Goal: Task Accomplishment & Management: Manage account settings

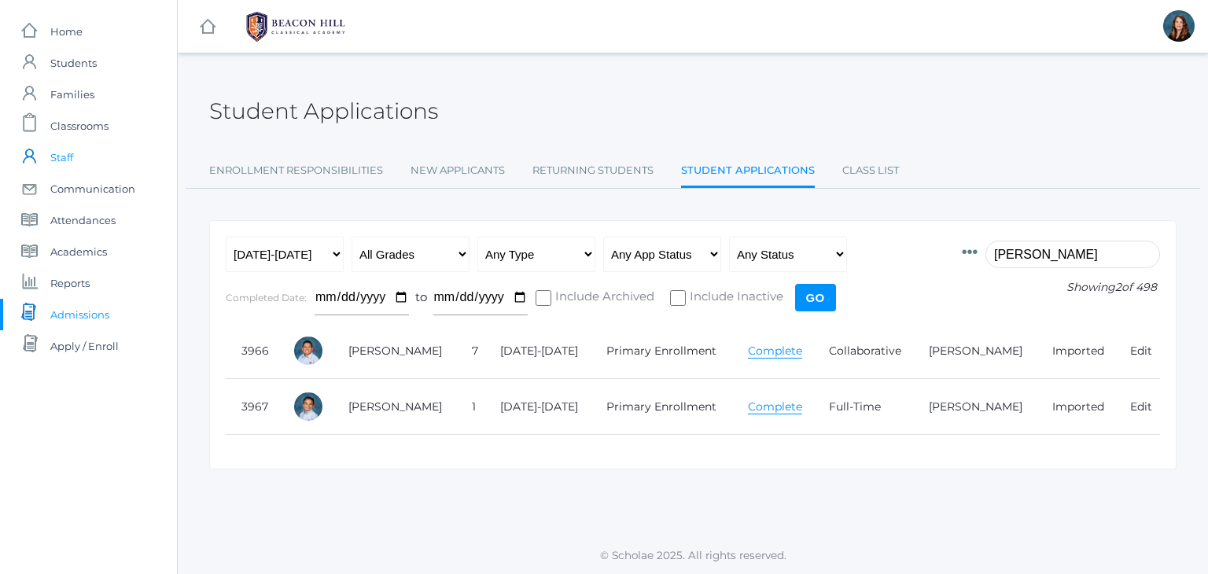
click at [69, 156] on span "Staff" at bounding box center [61, 157] width 23 height 31
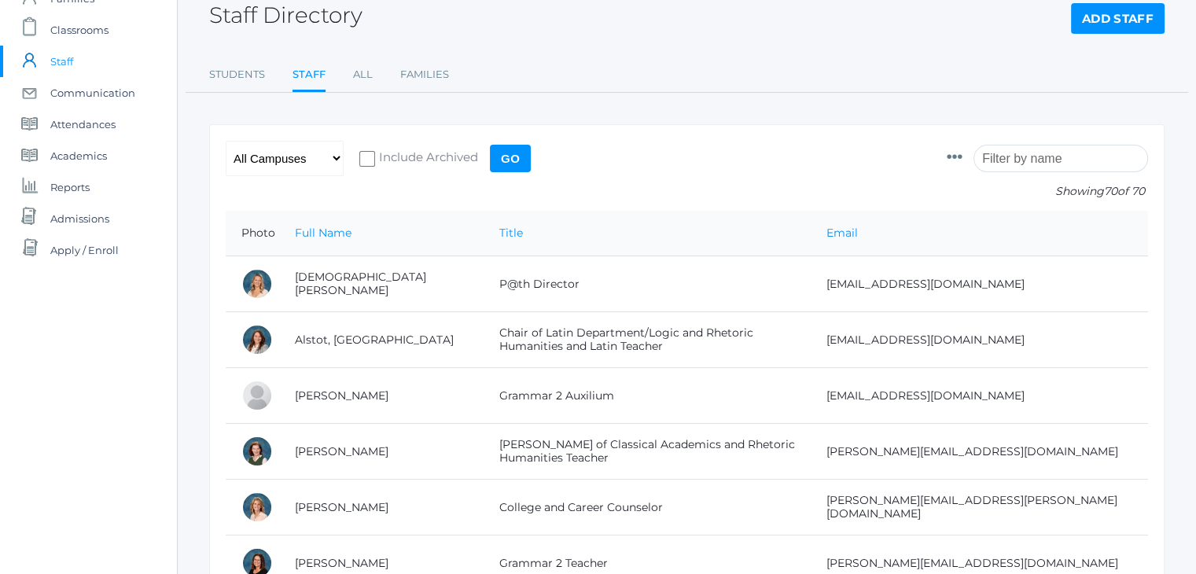
scroll to position [94, 0]
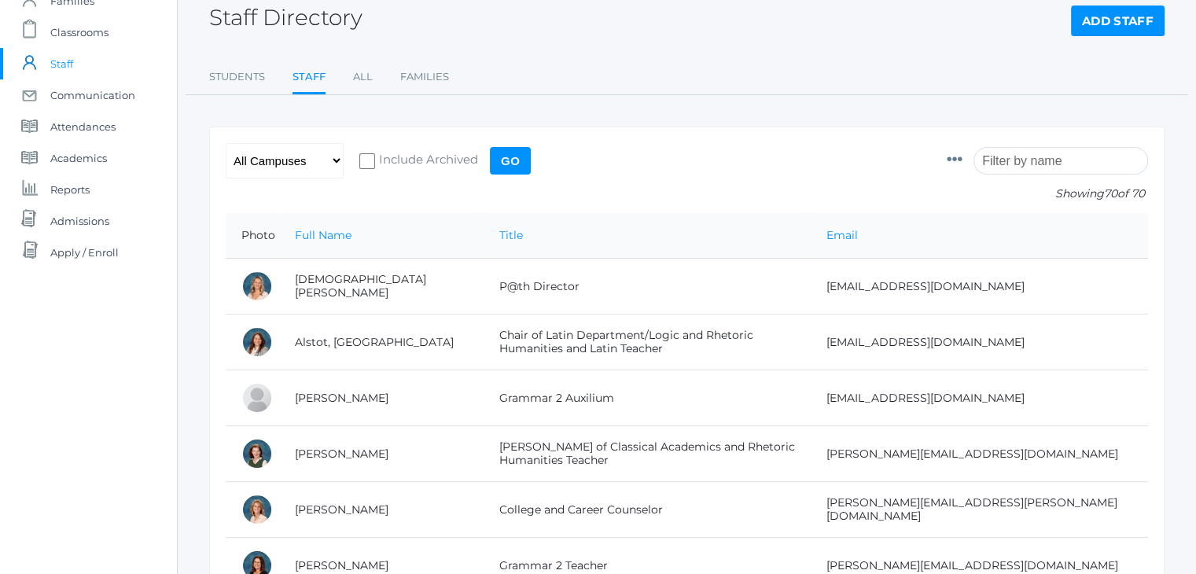
click at [963, 160] on icon at bounding box center [955, 160] width 16 height 16
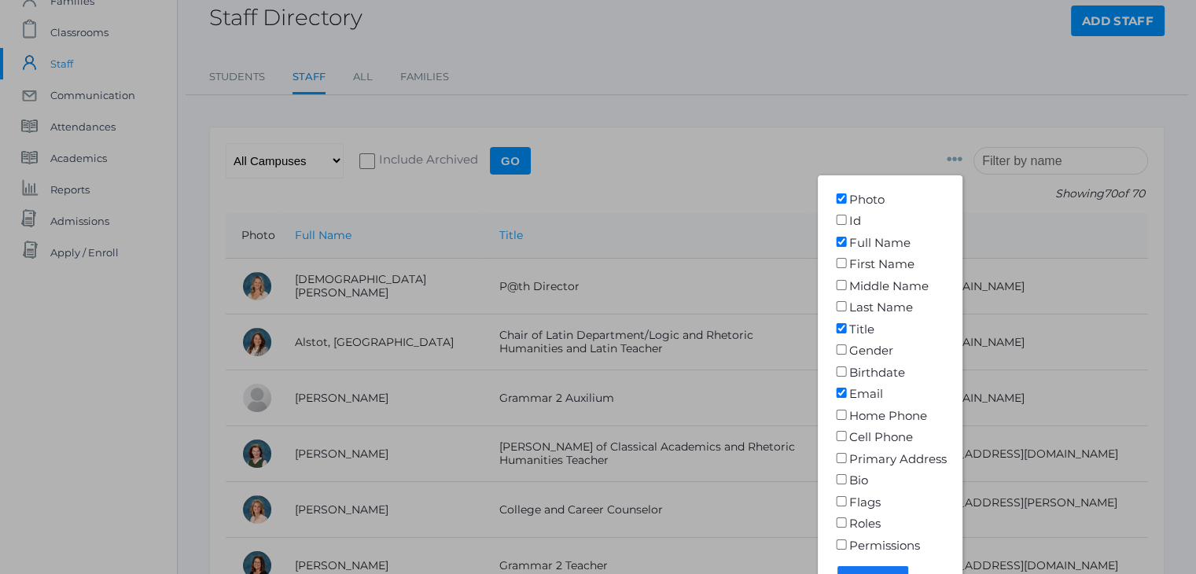
click at [849, 220] on input"] "Id" at bounding box center [842, 220] width 16 height 10
checkbox input"] "true"
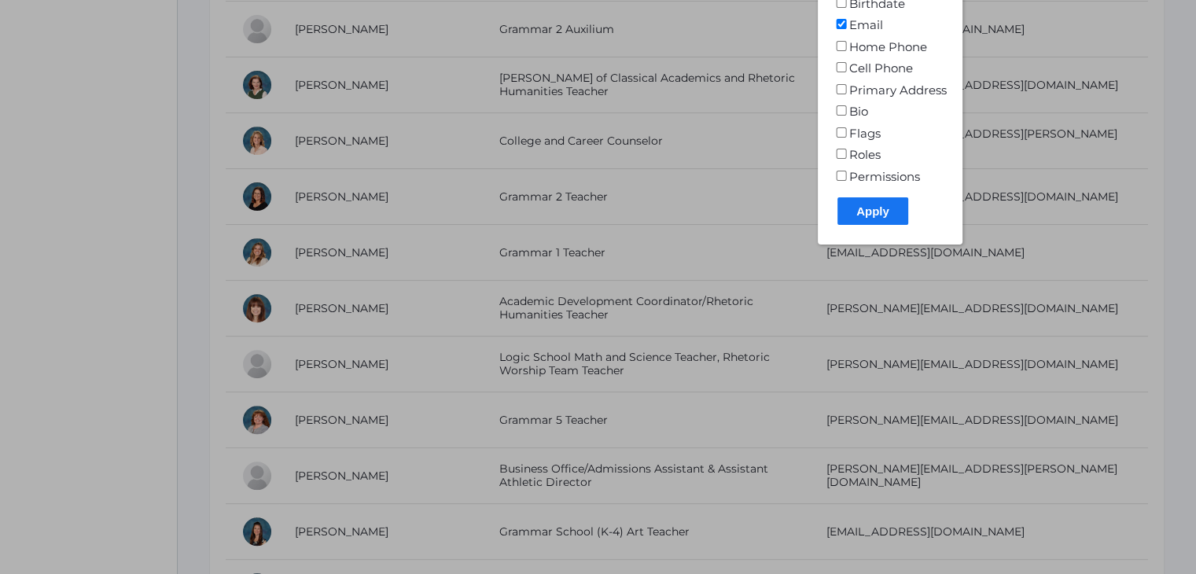
scroll to position [474, 0]
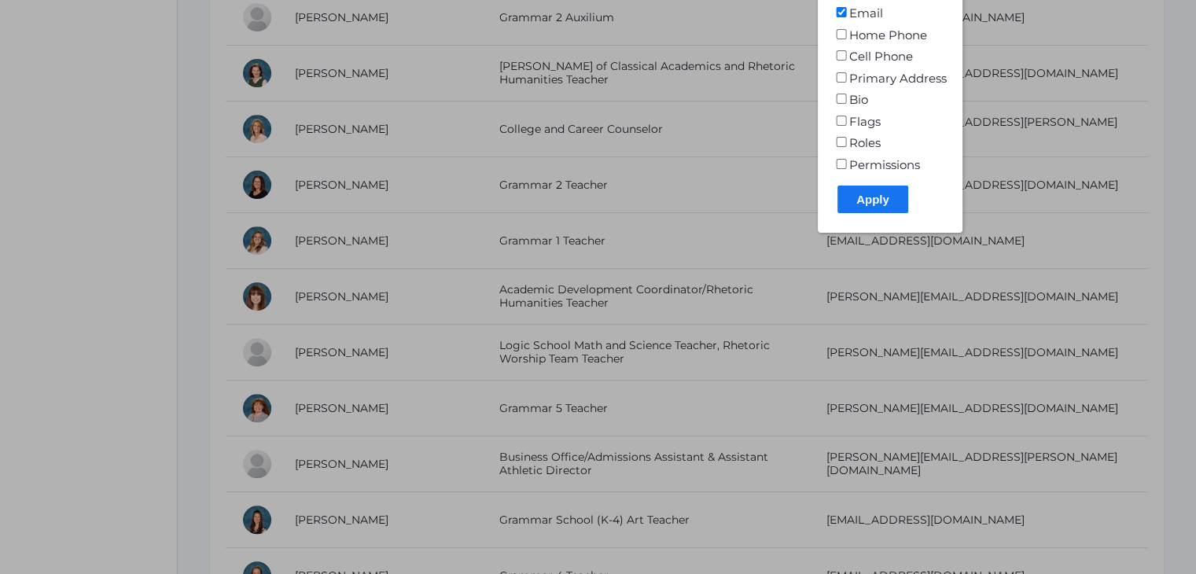
click at [892, 208] on input "Apply" at bounding box center [873, 200] width 71 height 28
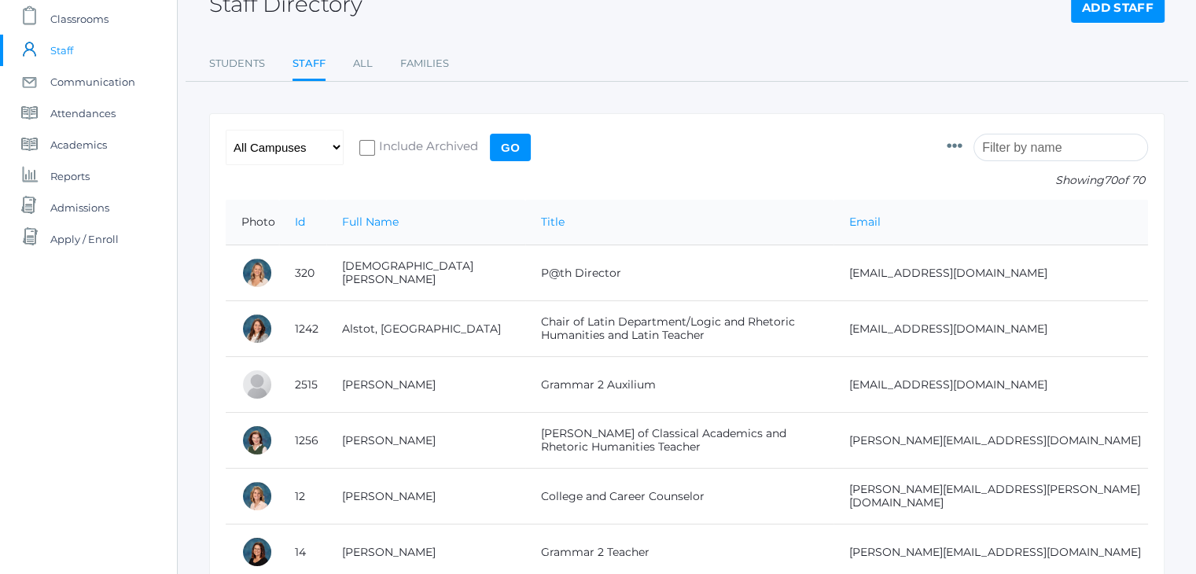
scroll to position [109, 0]
